Goal: Information Seeking & Learning: Find specific page/section

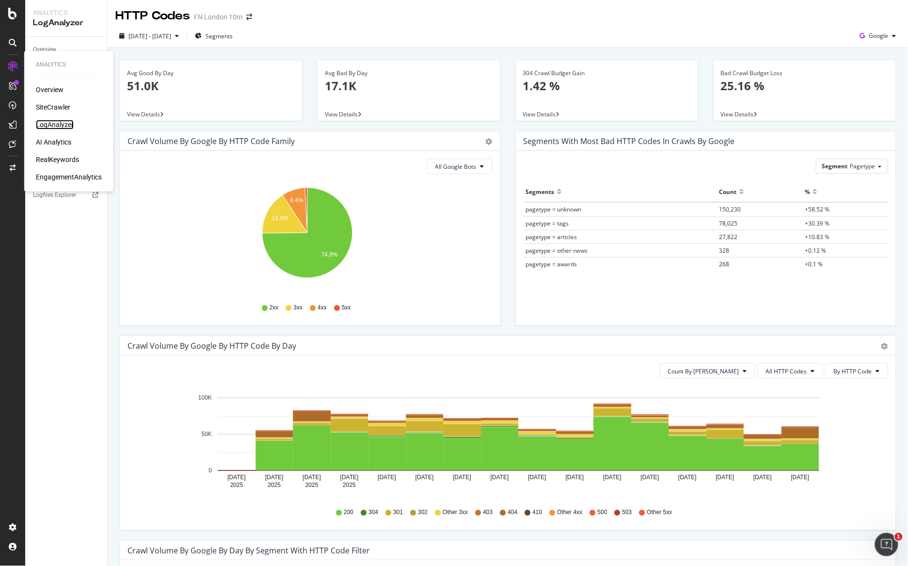
click at [58, 122] on div "LogAnalyzer" at bounding box center [55, 125] width 38 height 10
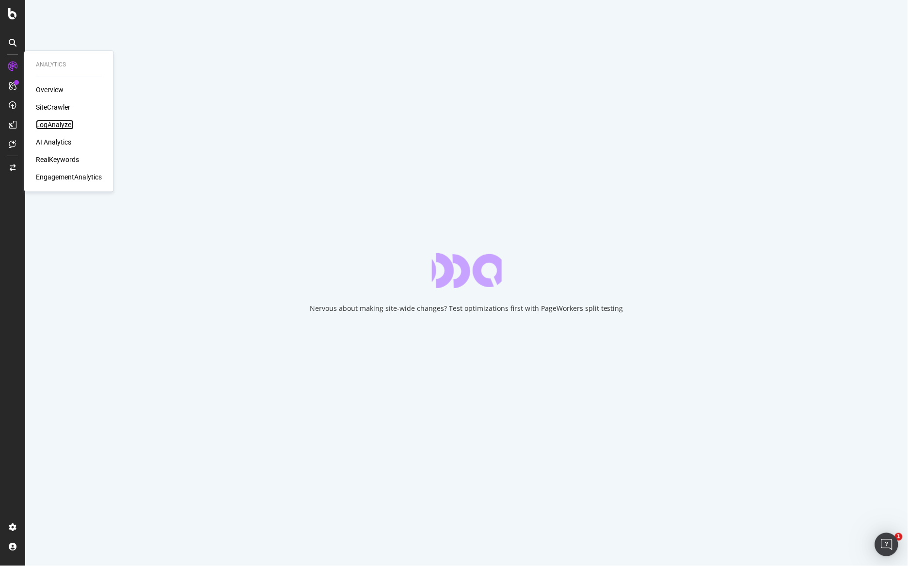
click at [58, 129] on div "LogAnalyzer" at bounding box center [55, 125] width 38 height 10
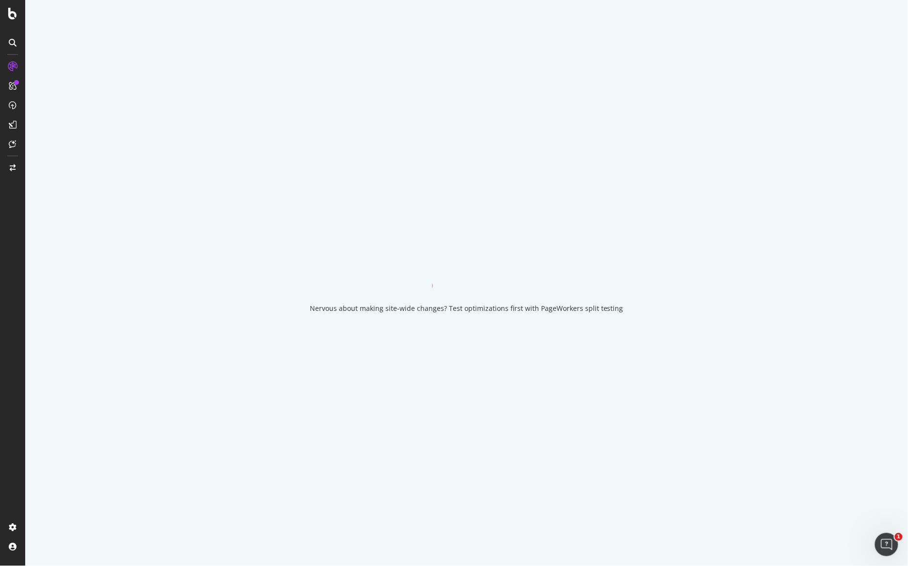
click at [452, 227] on div "Nervous about making site-wide changes? Test optimizations first with PageWorke…" at bounding box center [466, 283] width 883 height 566
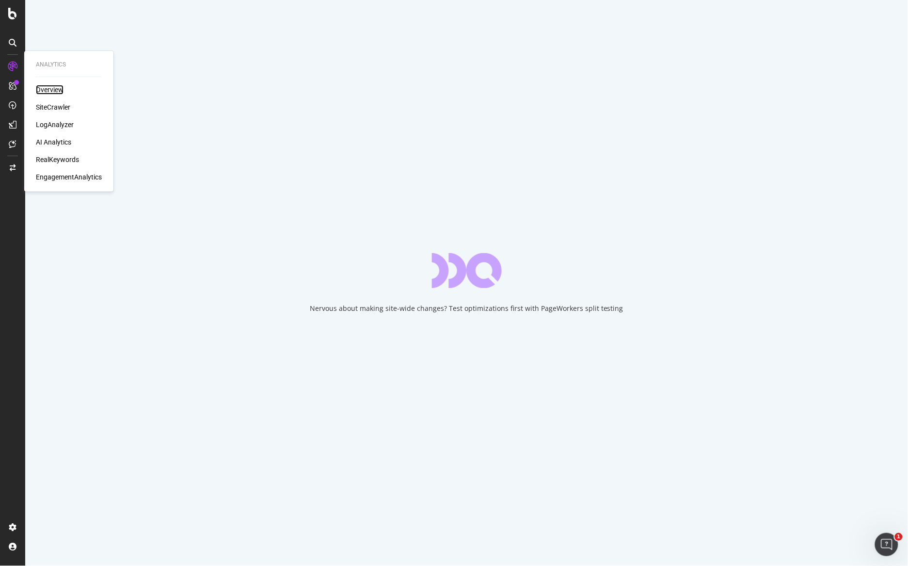
click at [43, 91] on div "Overview" at bounding box center [50, 90] width 28 height 10
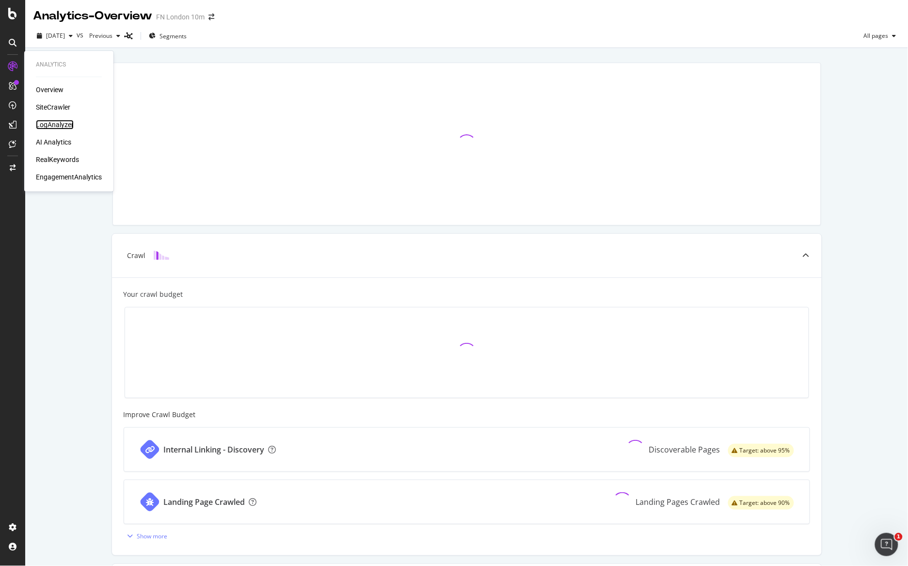
click at [66, 122] on div "LogAnalyzer" at bounding box center [55, 125] width 38 height 10
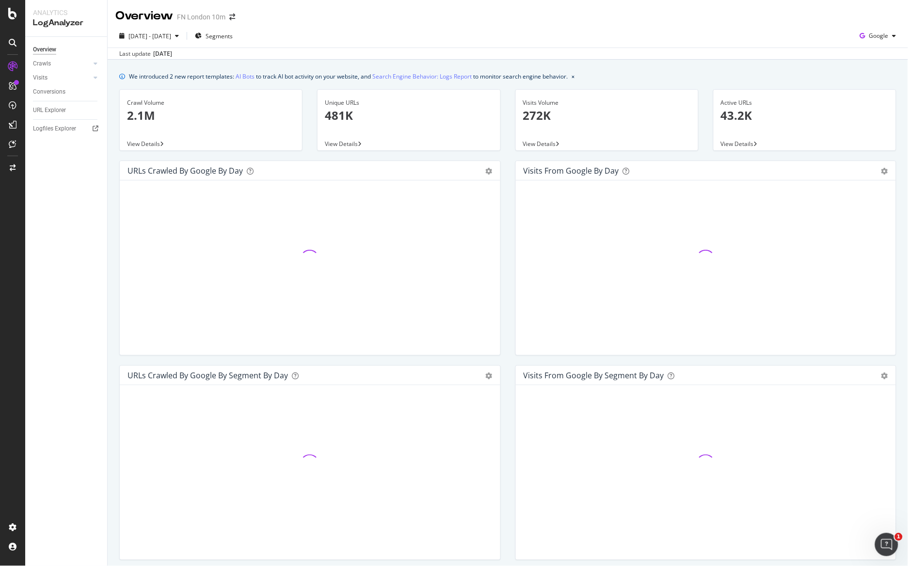
click at [48, 103] on div "URL Explorer" at bounding box center [70, 110] width 74 height 14
click at [48, 106] on div "URL Explorer" at bounding box center [49, 110] width 33 height 10
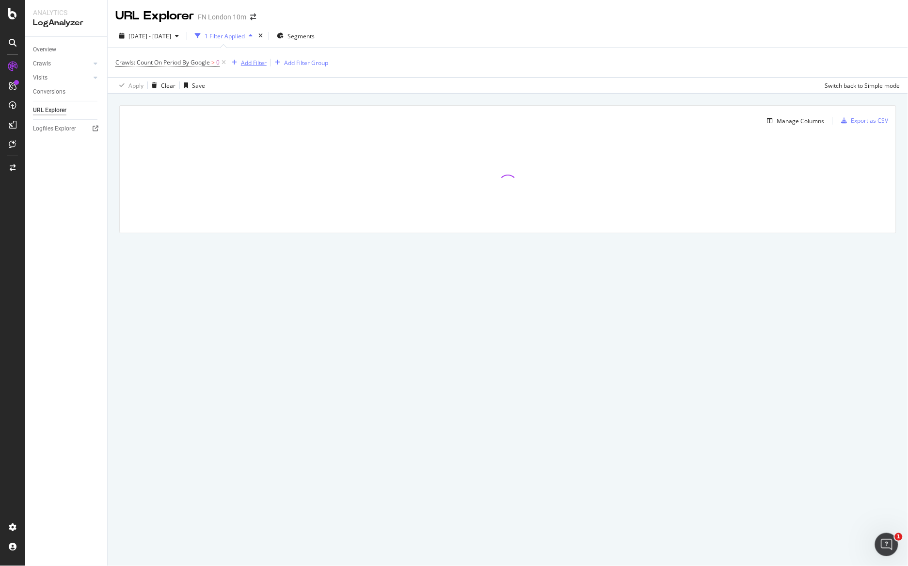
click at [250, 57] on div "Add Filter" at bounding box center [247, 62] width 39 height 11
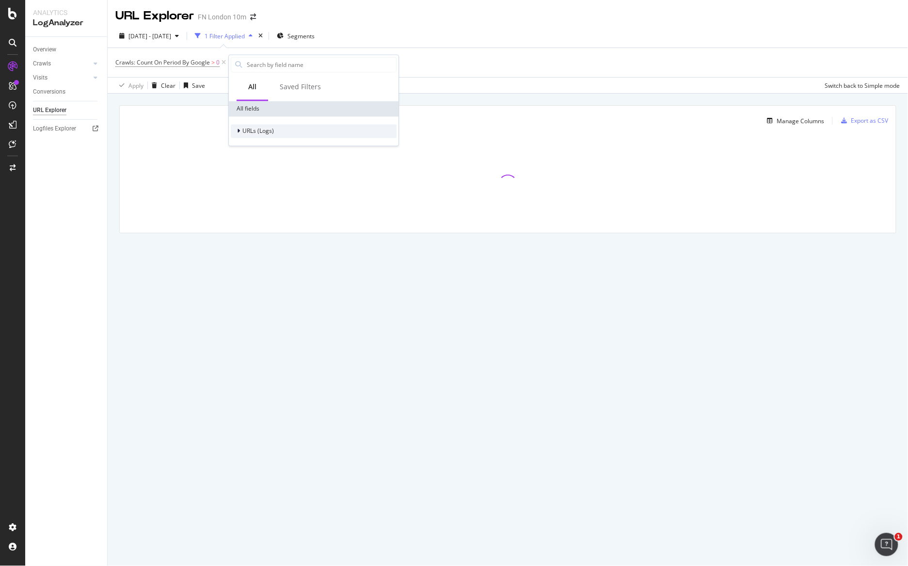
click at [257, 128] on span "URLs (Logs)" at bounding box center [258, 131] width 32 height 8
click at [258, 145] on span "URL Scheme" at bounding box center [265, 145] width 34 height 8
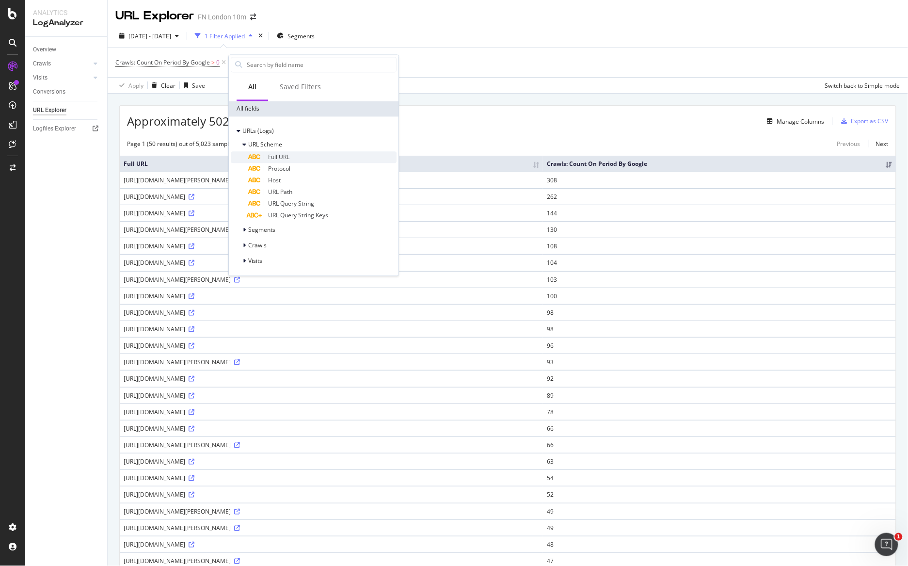
click at [294, 158] on div "Full URL" at bounding box center [322, 158] width 148 height 12
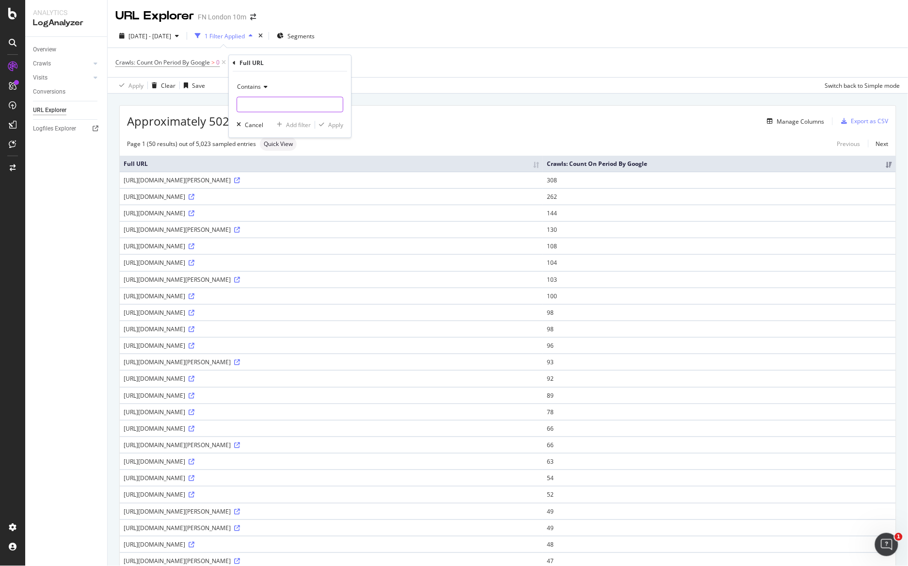
click at [285, 108] on input "text" at bounding box center [290, 105] width 106 height 16
type input "video-api.wsj.com"
click at [342, 123] on div "Apply" at bounding box center [335, 125] width 15 height 8
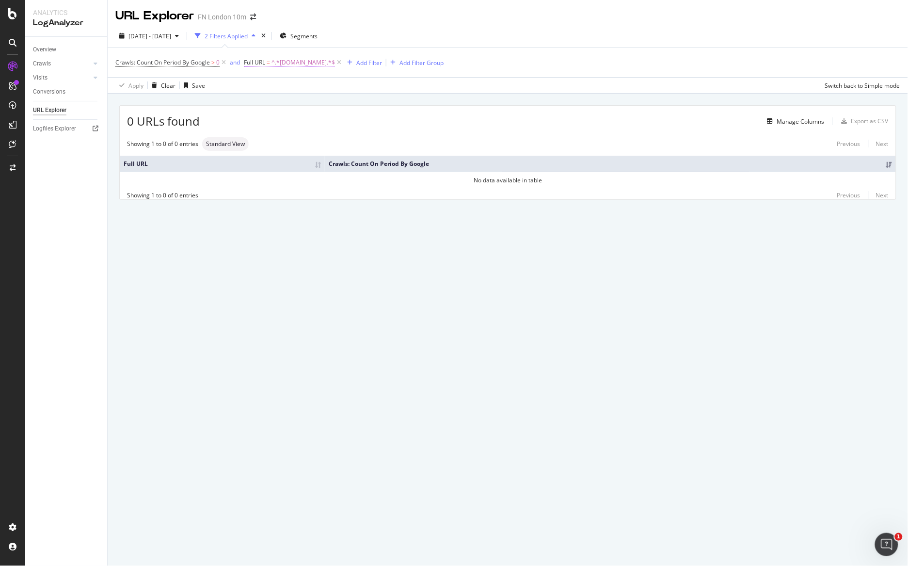
click at [290, 64] on span "^.*video-api.wsj.com.*$" at bounding box center [304, 63] width 64 height 14
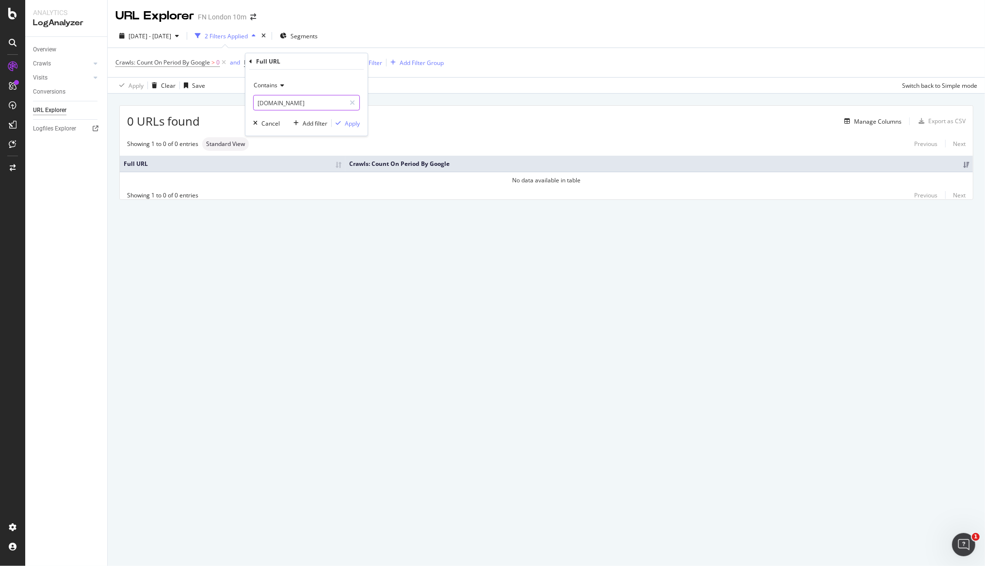
click at [296, 102] on input "video-api.wsj.com" at bounding box center [300, 103] width 92 height 16
type input "video-api.wsj"
click at [343, 79] on div "Contains" at bounding box center [306, 86] width 107 height 16
click at [356, 73] on div "Contains Equal to Not equal to Starts with Doesn't start with Ends with Doesn't…" at bounding box center [306, 103] width 122 height 66
click at [348, 125] on div "Apply" at bounding box center [352, 123] width 15 height 8
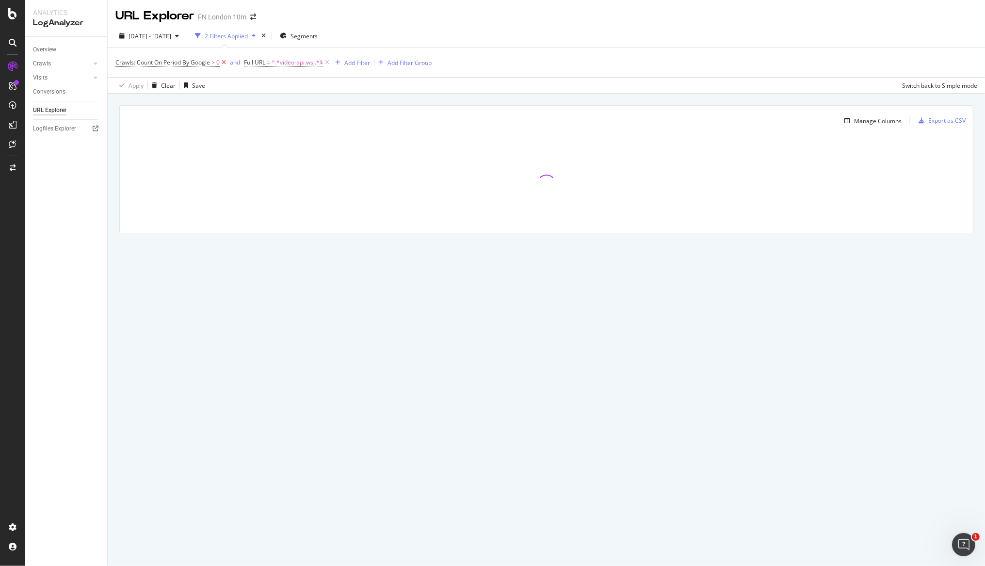
click at [222, 63] on icon at bounding box center [224, 63] width 8 height 10
click at [255, 17] on icon "arrow-right-arrow-left" at bounding box center [253, 17] width 6 height 7
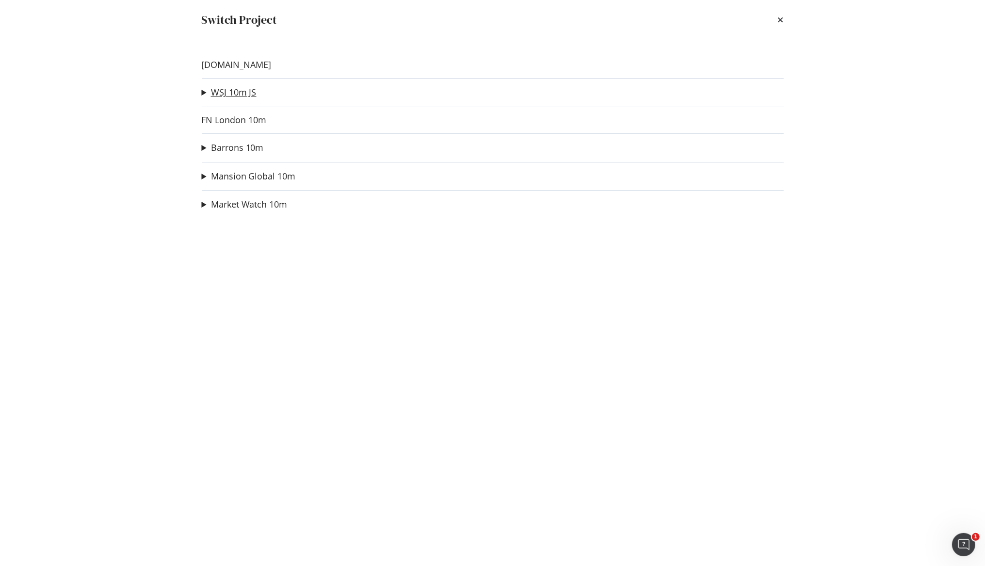
click at [240, 87] on link "WSJ 10m JS" at bounding box center [234, 92] width 46 height 10
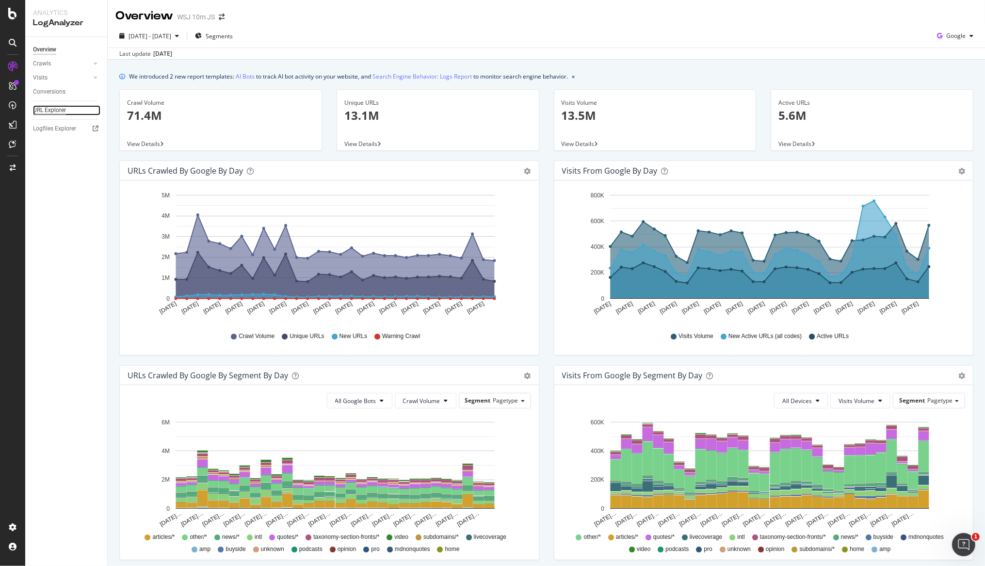
click at [53, 106] on div "URL Explorer" at bounding box center [49, 110] width 33 height 10
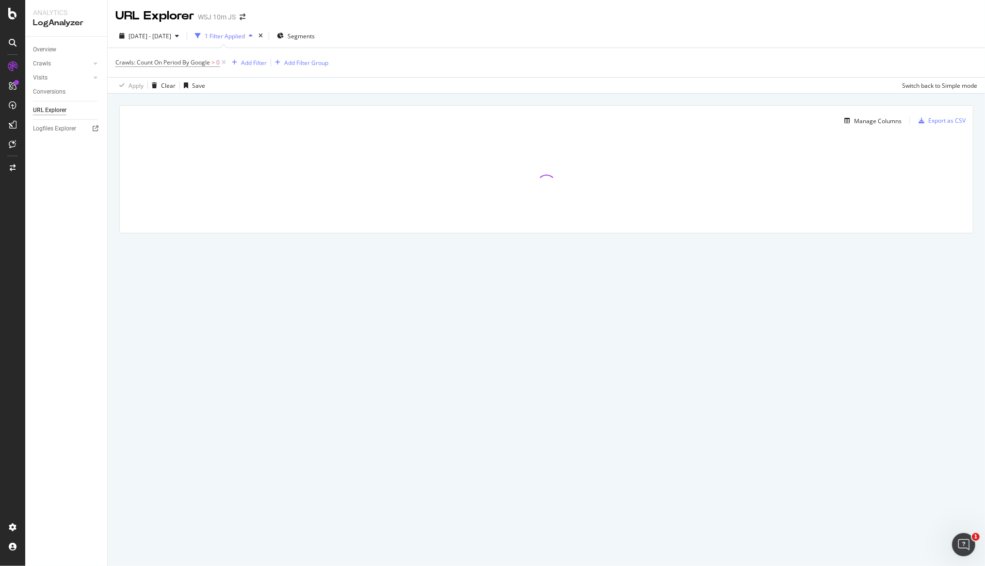
click at [250, 55] on div "Crawls: Count On Period By Google > 0 Add Filter Add Filter Group" at bounding box center [546, 62] width 862 height 29
click at [250, 62] on div "Add Filter" at bounding box center [254, 63] width 26 height 8
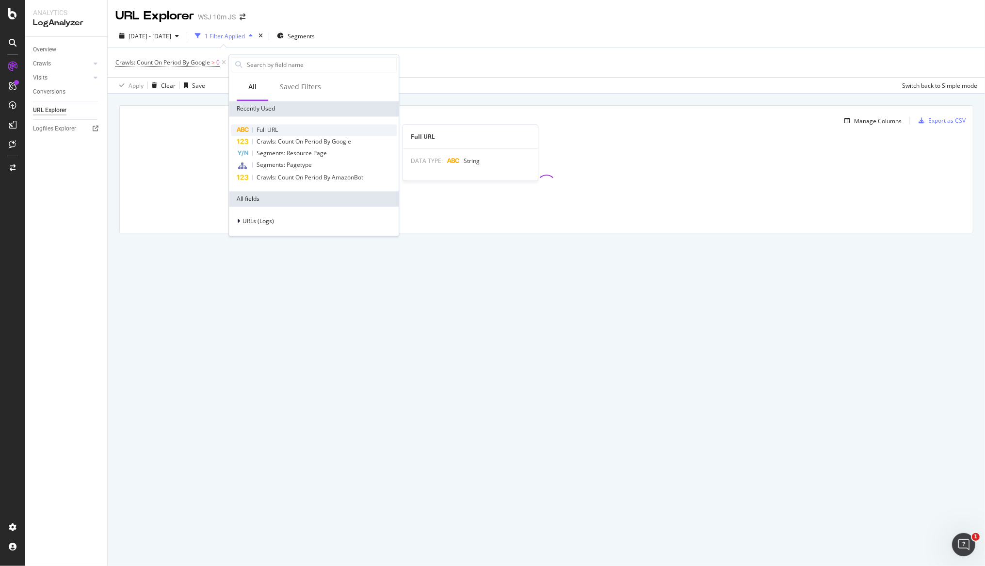
click at [272, 132] on span "Full URL" at bounding box center [267, 130] width 21 height 8
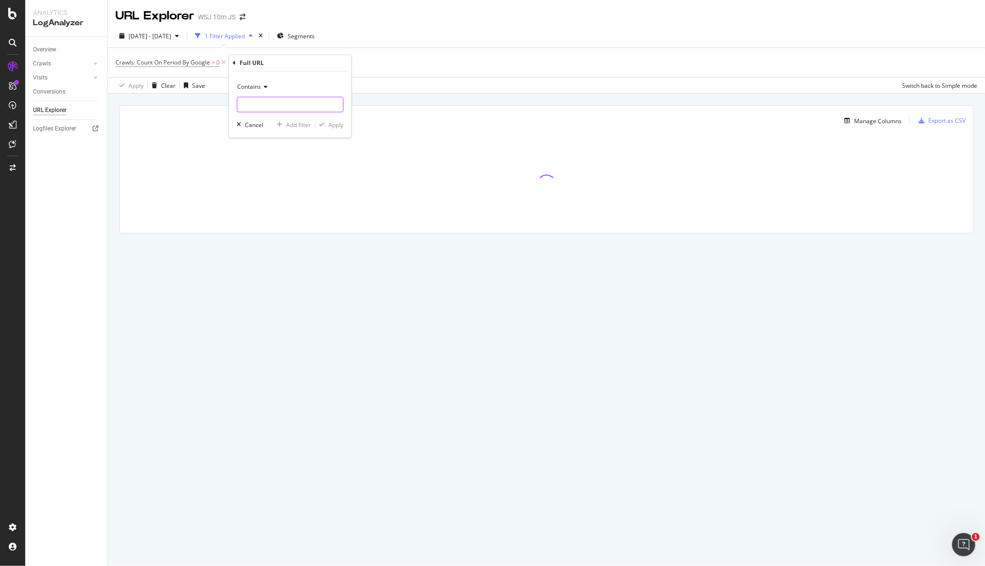
click at [268, 101] on input "text" at bounding box center [290, 105] width 106 height 16
type input "video-api.wsj"
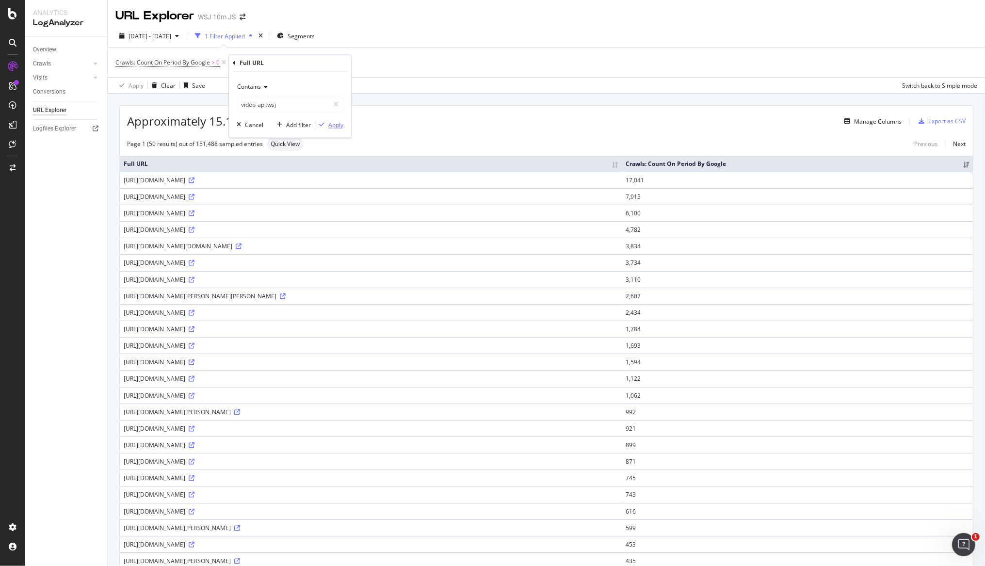
click at [324, 126] on icon "button" at bounding box center [321, 125] width 5 height 6
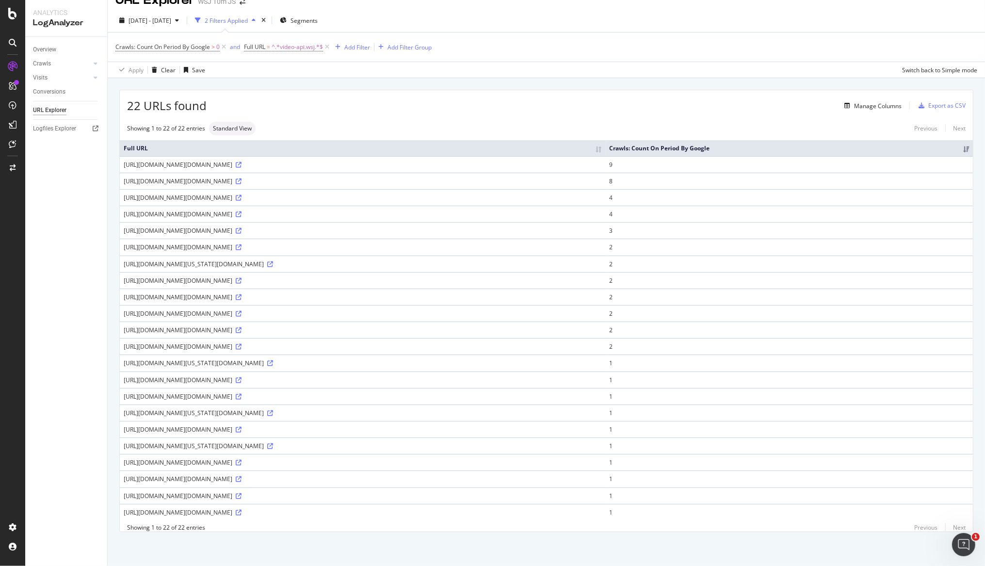
scroll to position [27, 0]
click at [241, 162] on icon at bounding box center [239, 165] width 6 height 6
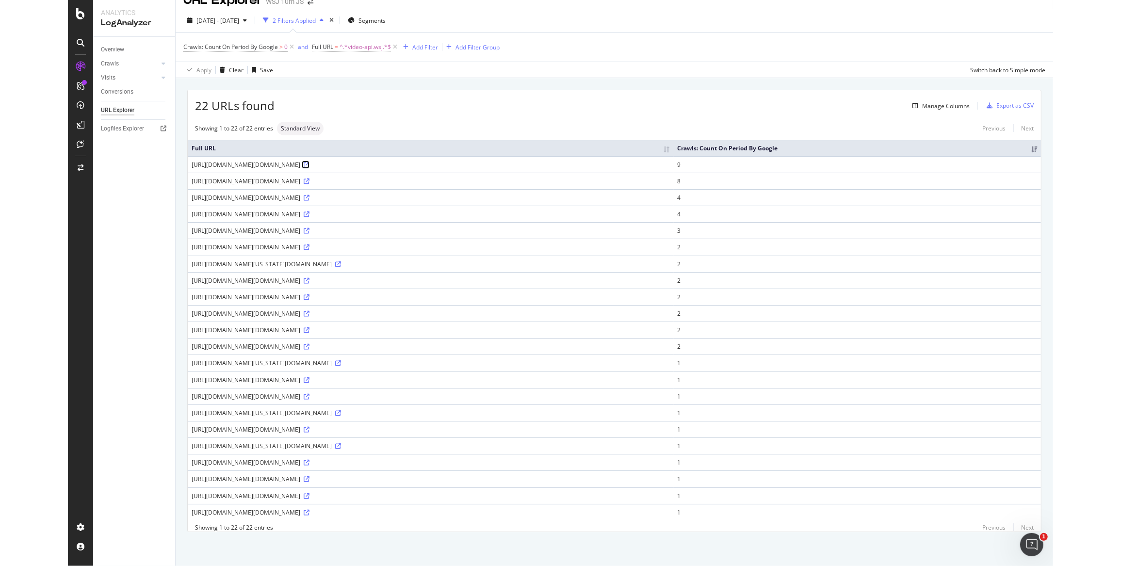
scroll to position [19, 0]
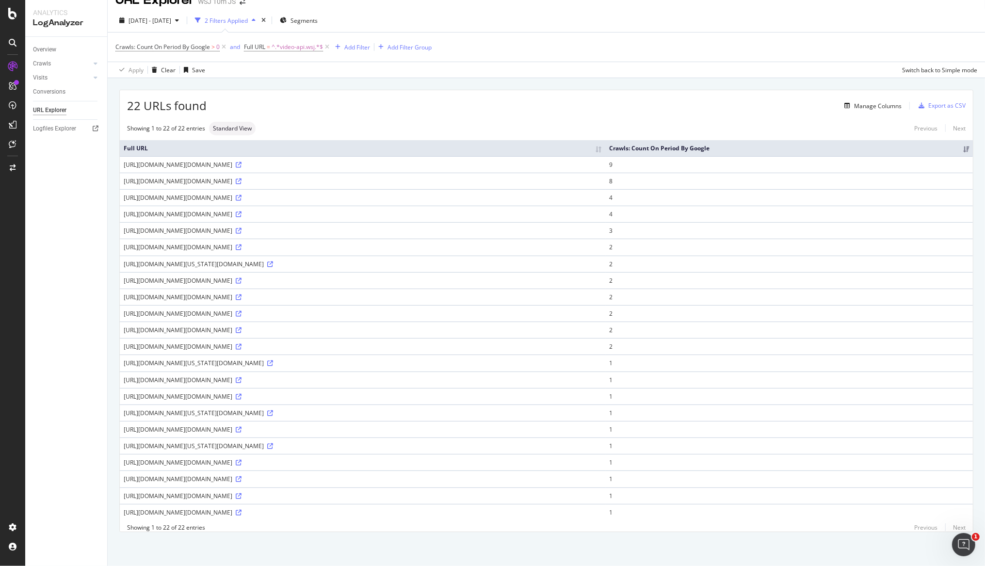
click at [133, 161] on div "https://www.wsj.com/livecoverage/%2522http:/video-api.wsj.com/api-video/player/…" at bounding box center [363, 165] width 478 height 8
copy div "https://www.wsj.com/livecoverage/%2522http:/video-api.wsj.com/api-video/player/…"
click at [108, 88] on div "22 URLs found Manage Columns Export as CSV Showing 1 to 22 of 22 entries Standa…" at bounding box center [546, 322] width 877 height 488
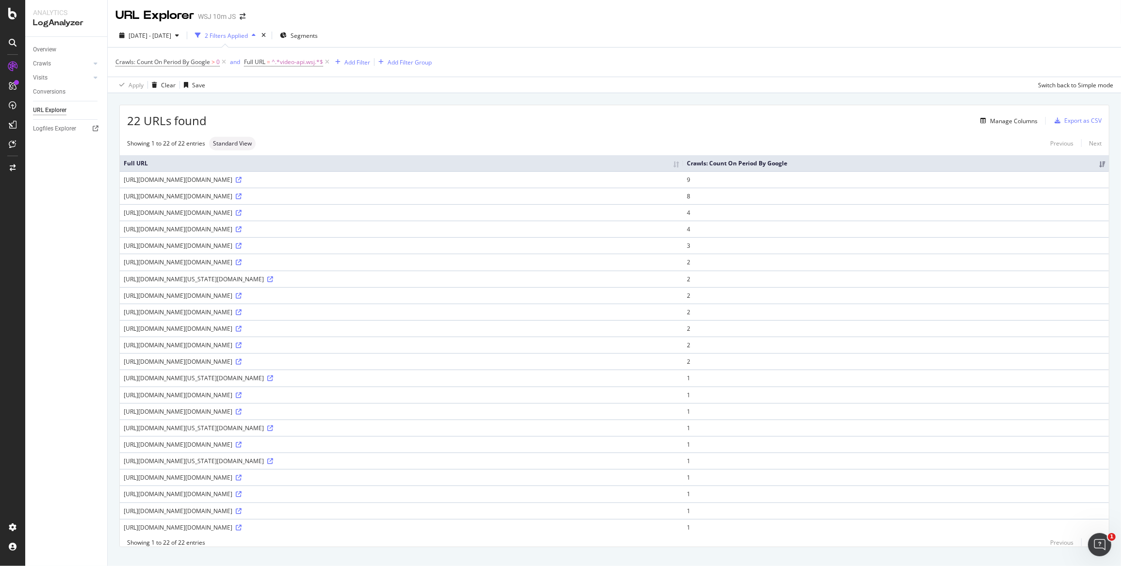
scroll to position [0, 0]
